Goal: Navigation & Orientation: Find specific page/section

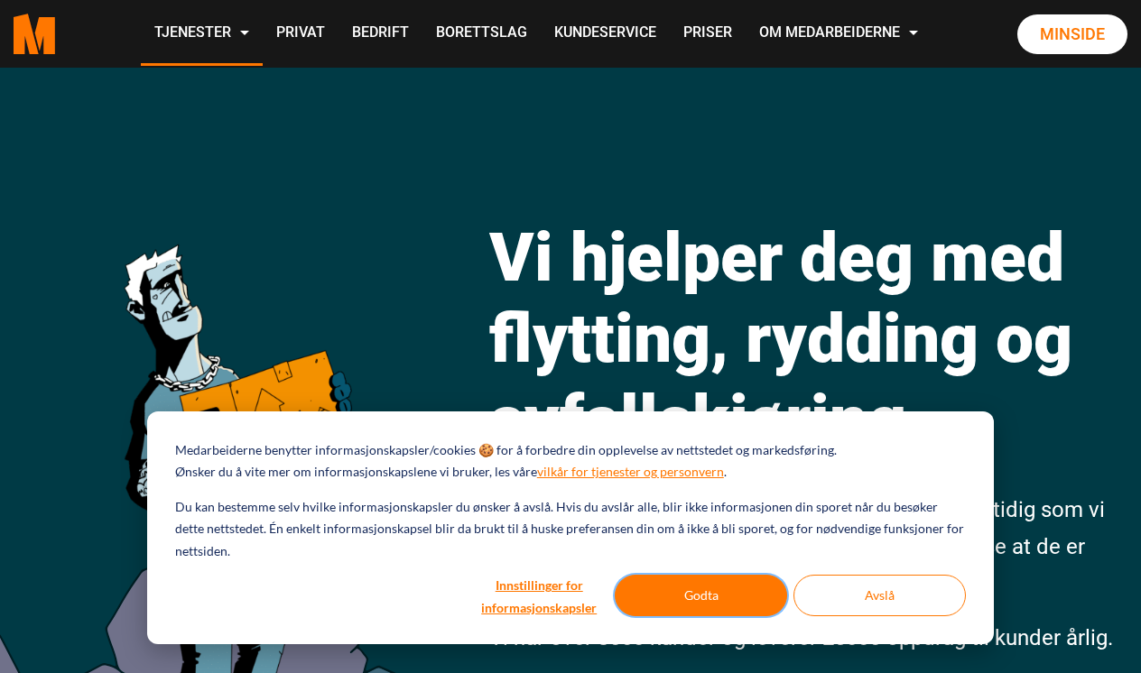
click at [705, 604] on button "Godta" at bounding box center [701, 596] width 172 height 42
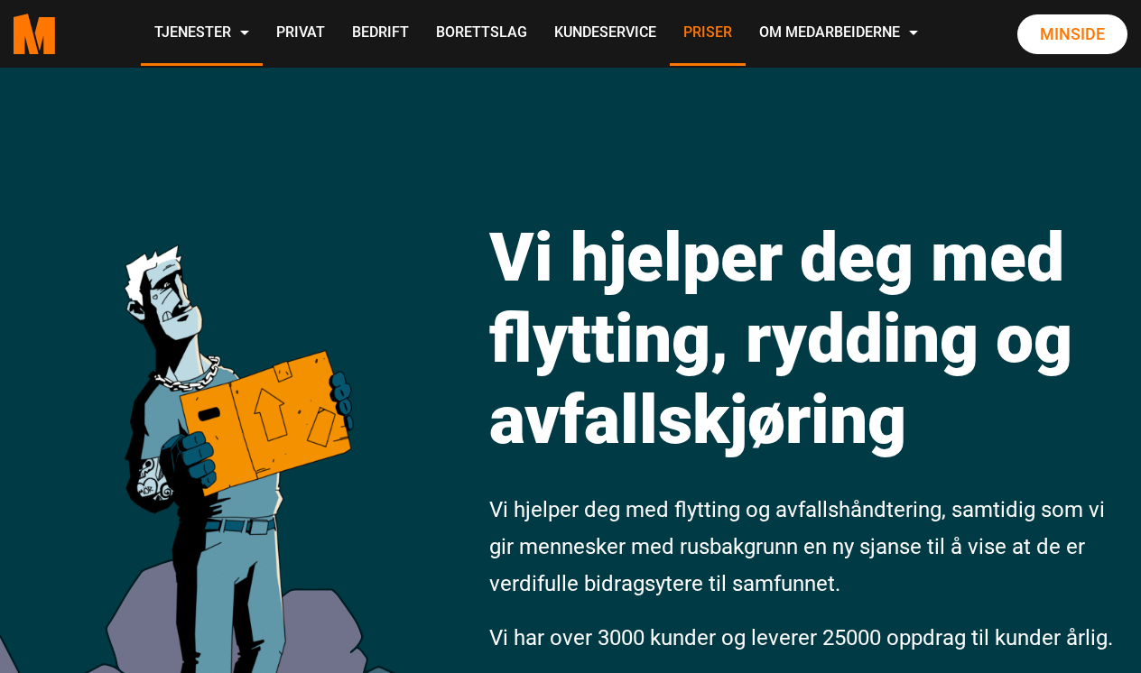
click at [745, 26] on link "Priser" at bounding box center [708, 34] width 76 height 64
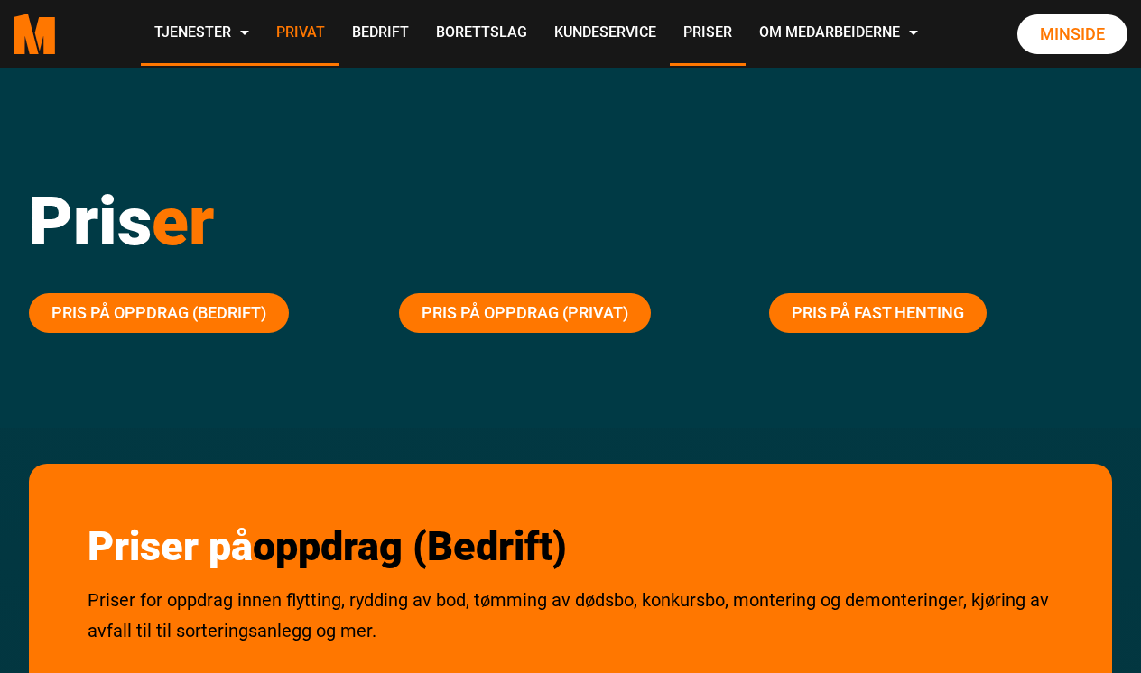
click at [338, 24] on link "Privat" at bounding box center [301, 34] width 76 height 64
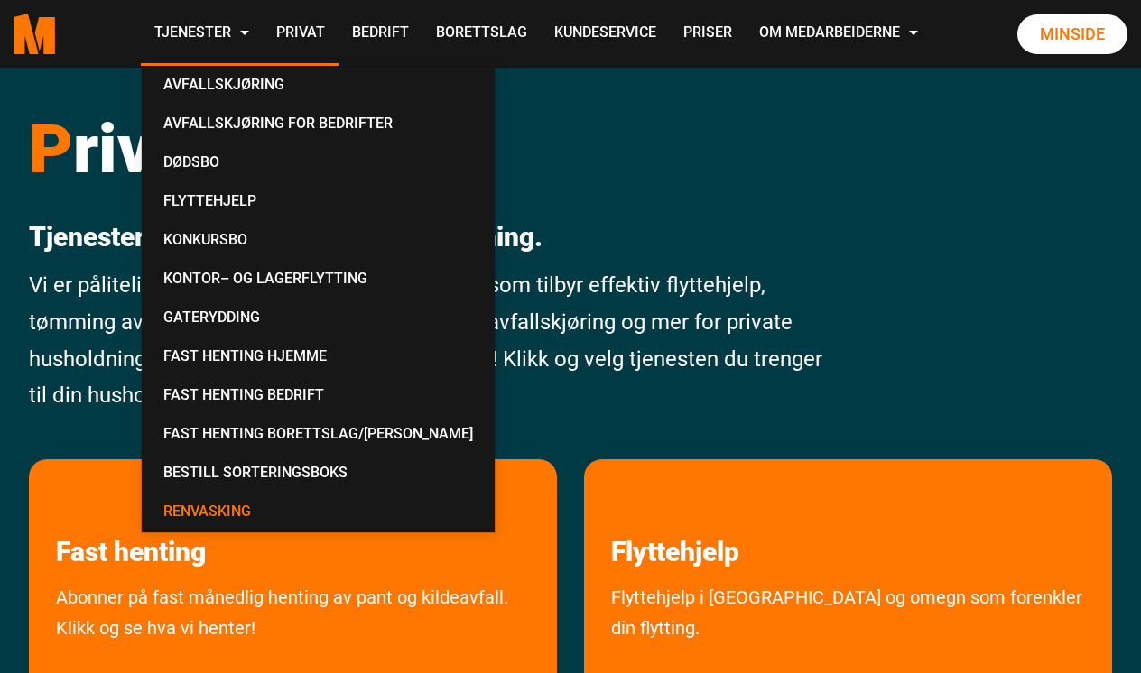
click at [375, 511] on link "Renvasking" at bounding box center [318, 513] width 338 height 39
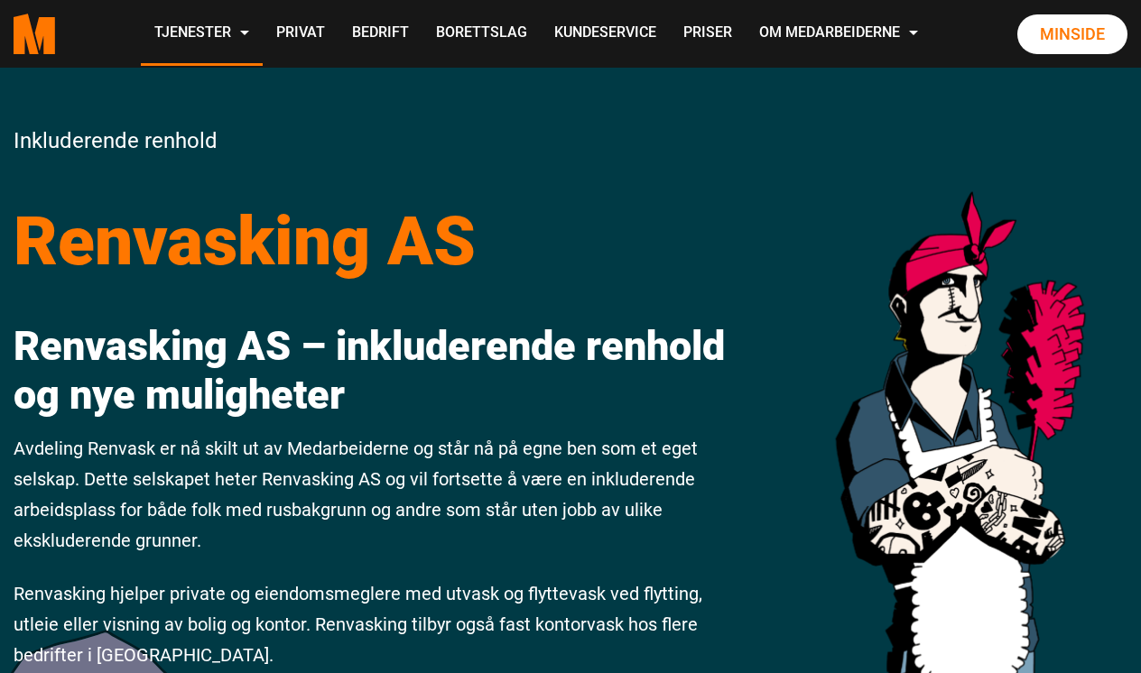
scroll to position [56, 0]
